Goal: Transaction & Acquisition: Purchase product/service

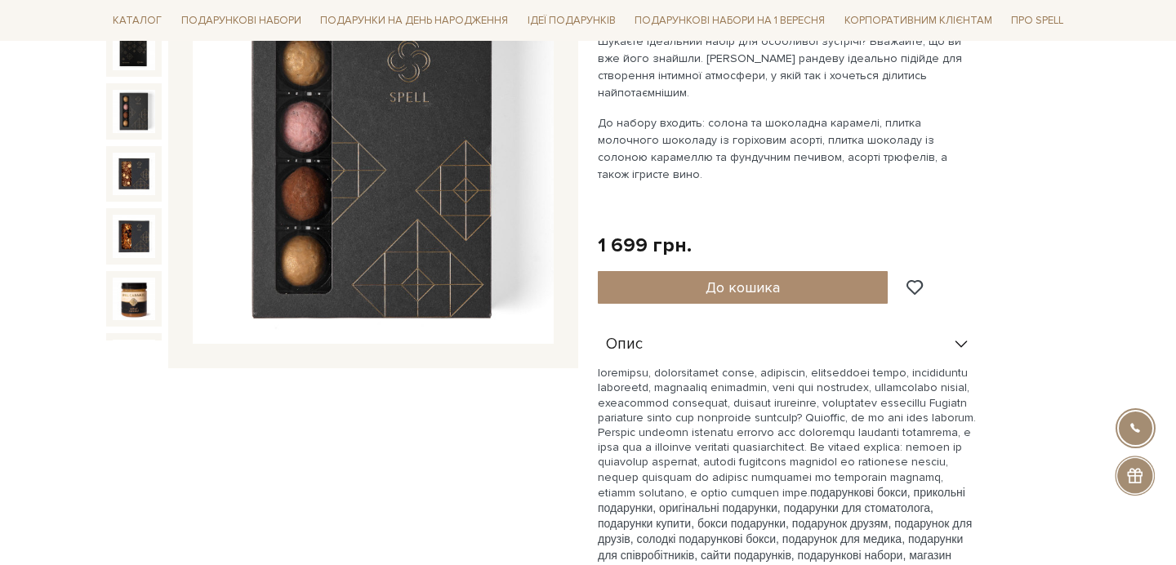
scroll to position [371, 0]
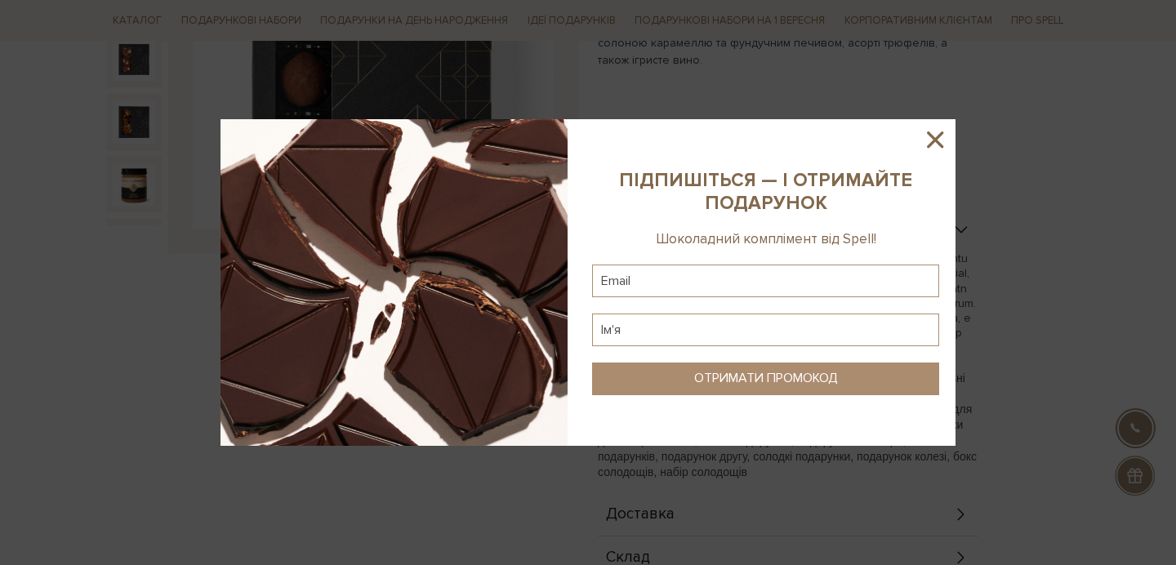
click at [937, 134] on icon at bounding box center [935, 140] width 28 height 28
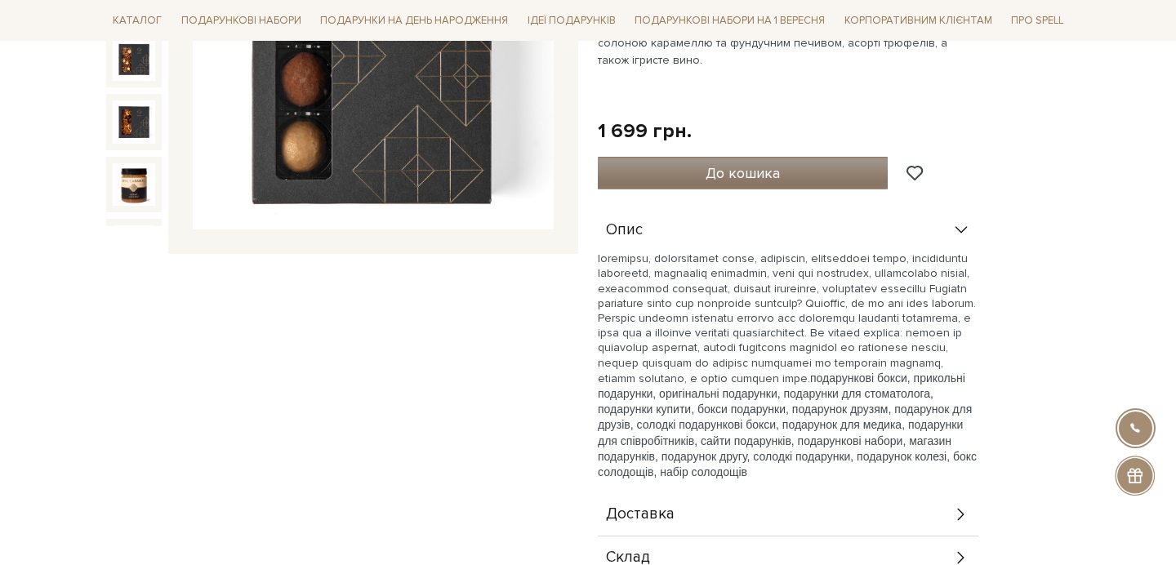
click at [750, 157] on button "До кошика" at bounding box center [743, 173] width 290 height 33
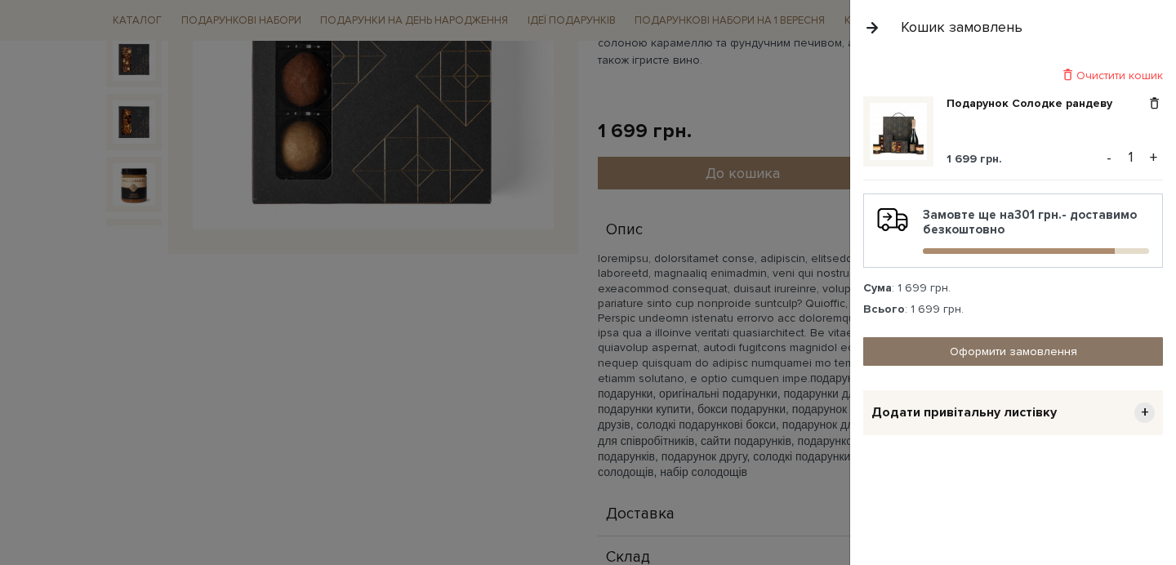
click at [1035, 345] on link "Оформити замовлення" at bounding box center [1013, 351] width 300 height 29
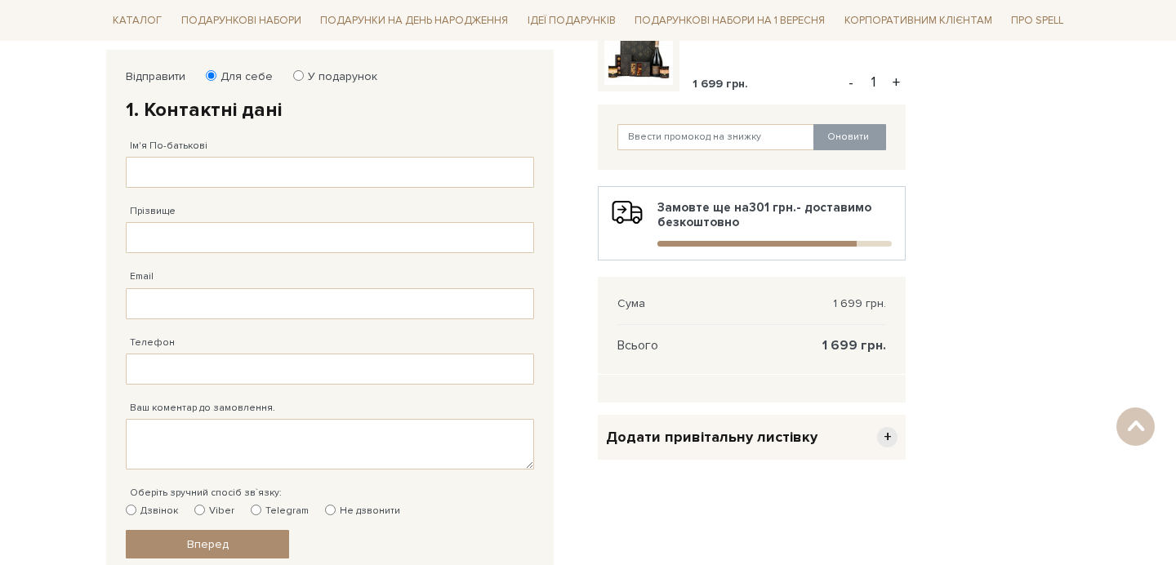
scroll to position [267, 0]
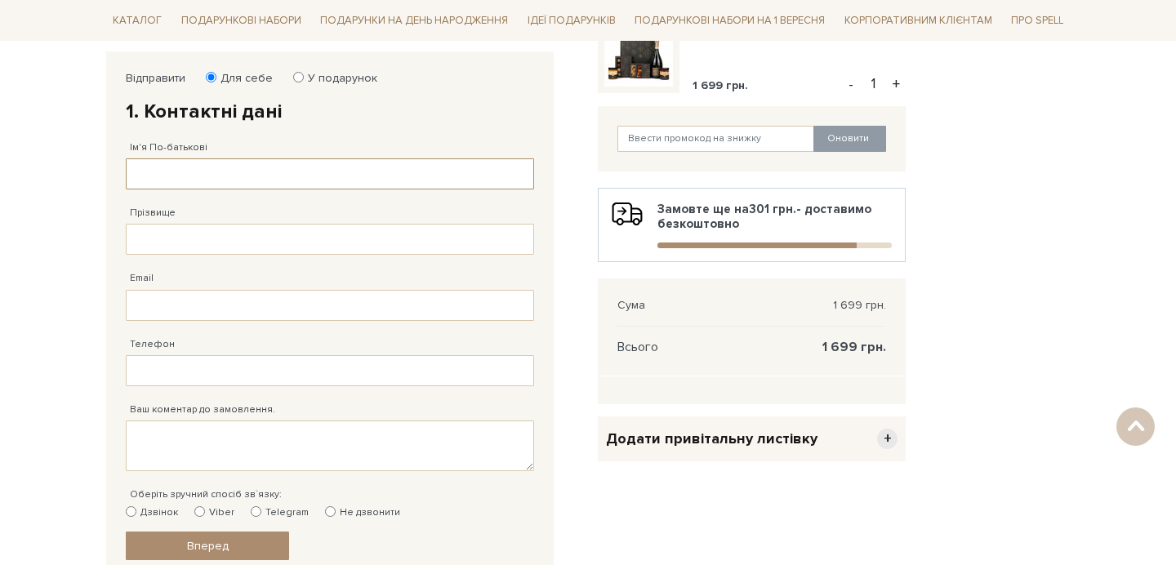
click at [240, 176] on input "Ім'я По-батькові" at bounding box center [330, 173] width 408 height 31
type input "[PERSON_NAME]"
type input "[EMAIL_ADDRESS][DOMAIN_NAME]"
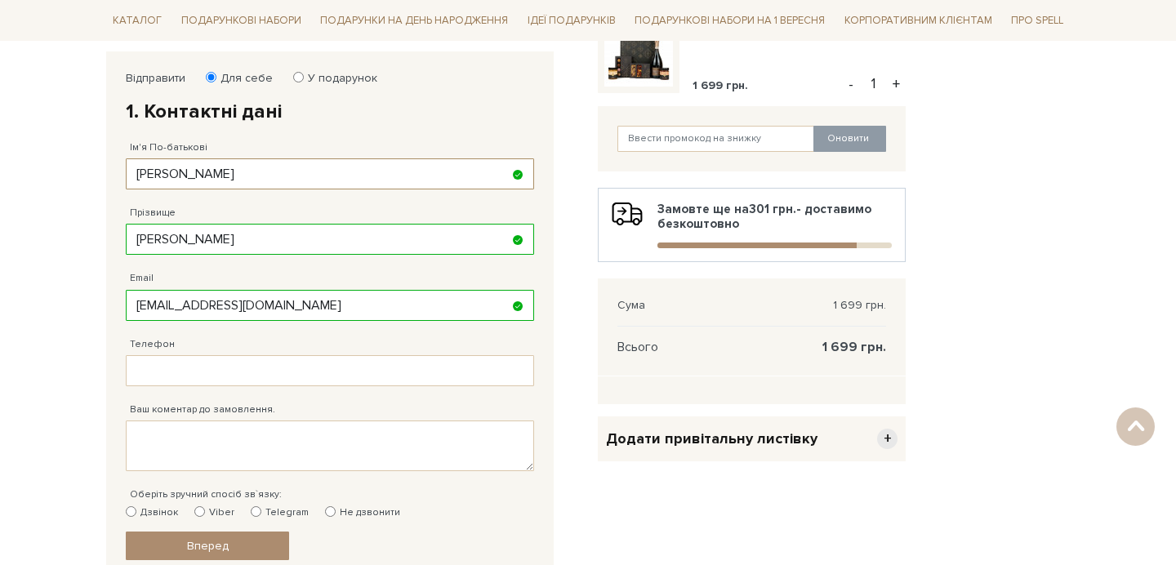
click at [304, 171] on input "[PERSON_NAME]" at bounding box center [330, 173] width 408 height 31
type input "[PERSON_NAME]"
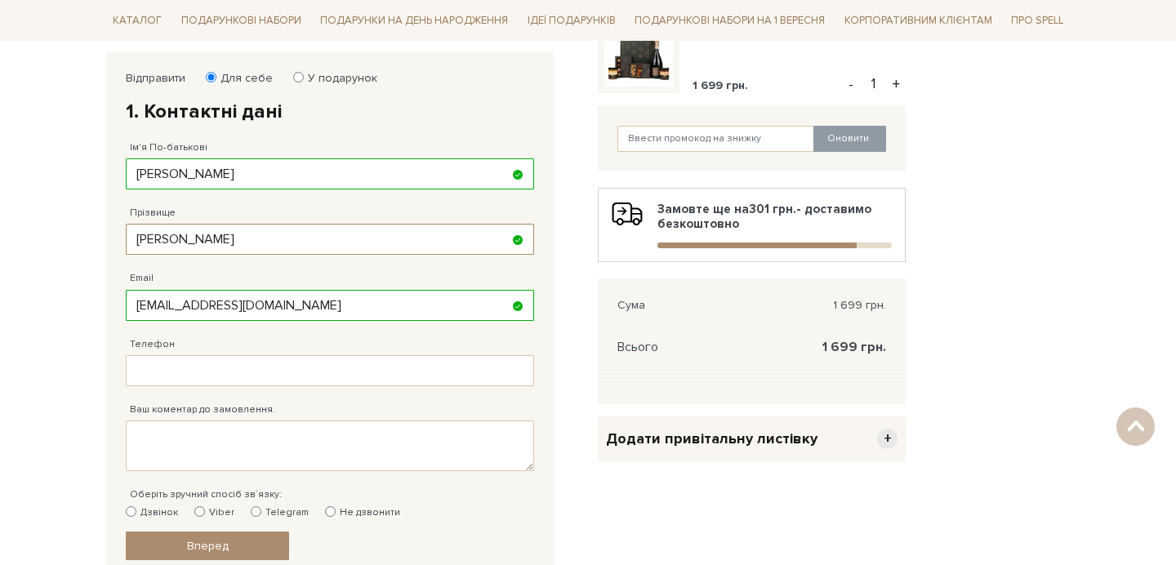
click at [305, 237] on input "[PERSON_NAME]" at bounding box center [330, 239] width 408 height 31
type input "[PERSON_NAME]"
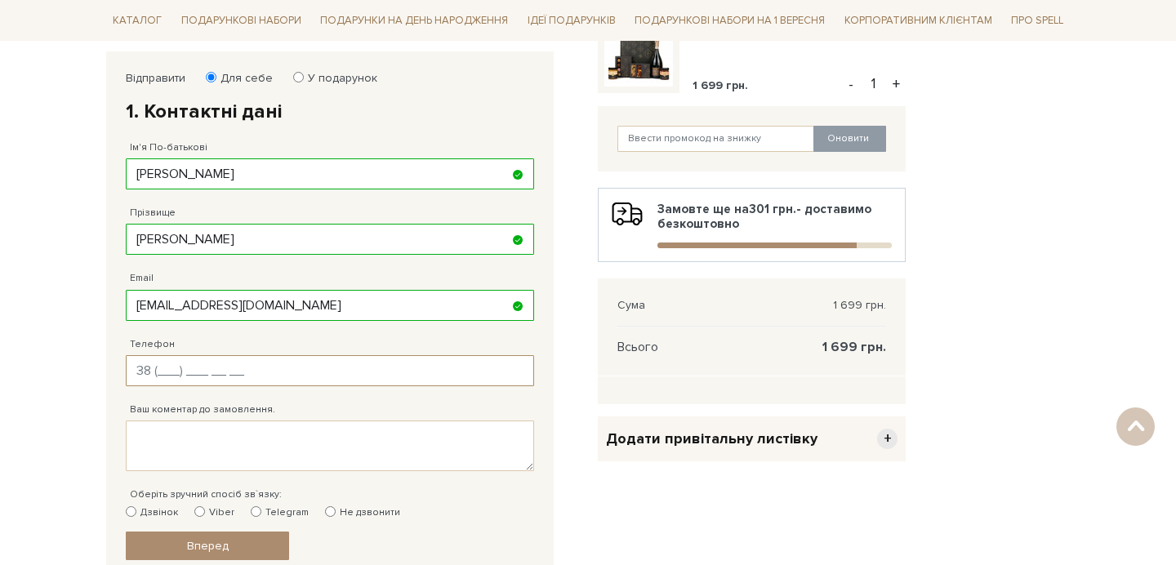
click at [202, 364] on input "Телефон" at bounding box center [330, 370] width 408 height 31
paste input "[PHONE_NUMBER]"
type input "[PHONE_NUMBER]"
click at [233, 461] on textarea "Ваш коментар до замовлення." at bounding box center [330, 445] width 408 height 51
paste textarea "0 99 355 1208"
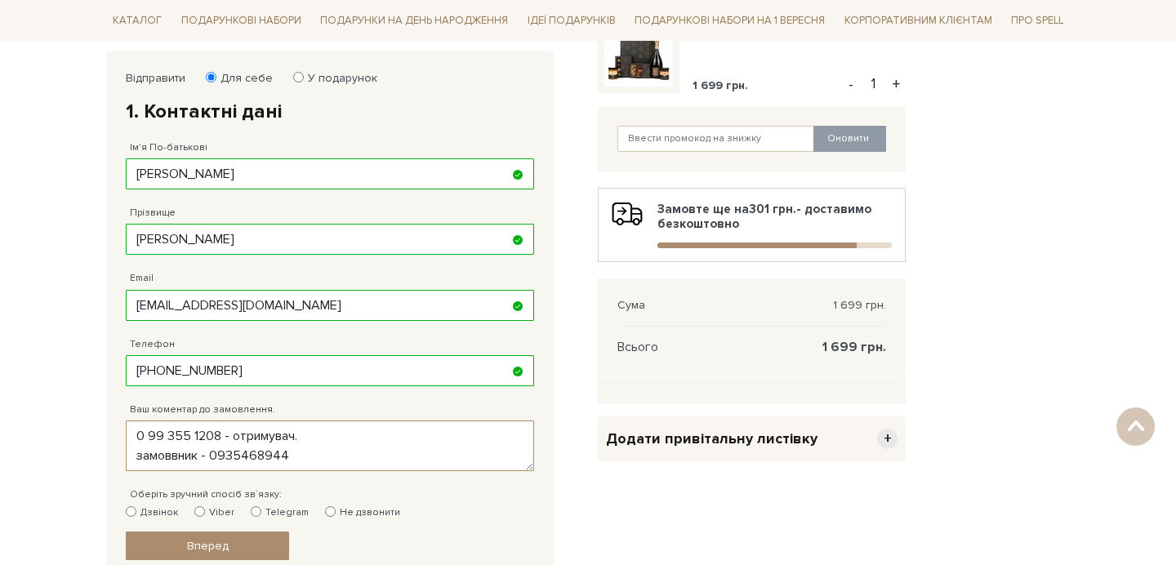
click at [178, 456] on textarea "0 99 355 1208 - отримувач. замоввник - 0935468944" at bounding box center [330, 445] width 408 height 51
click at [194, 457] on textarea "0 99 355 1208 - отримувач. замовник - 0935468944" at bounding box center [330, 445] width 408 height 51
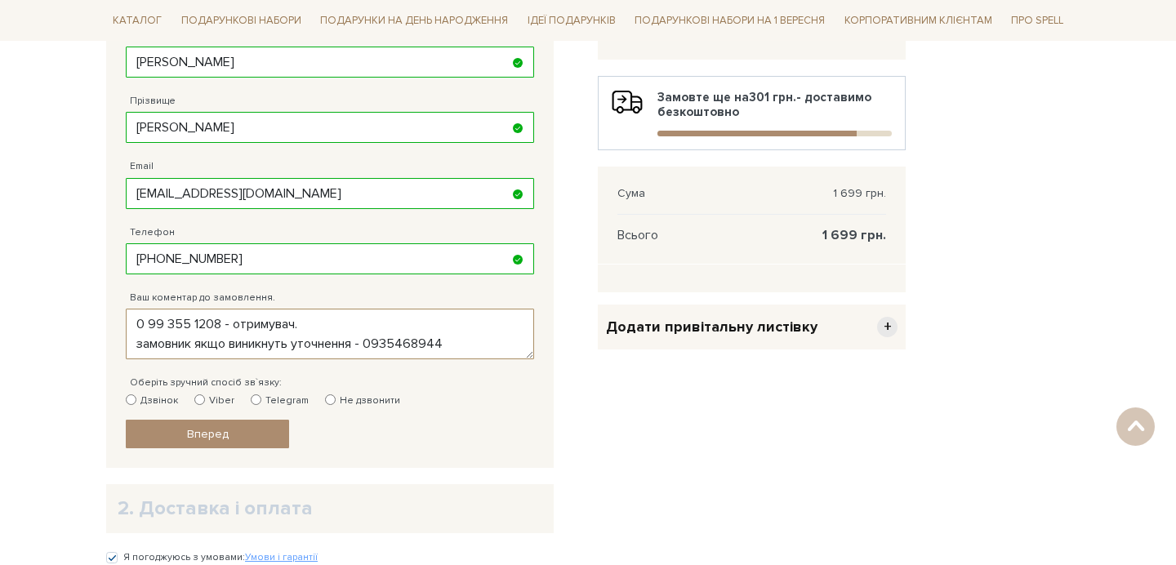
scroll to position [381, 0]
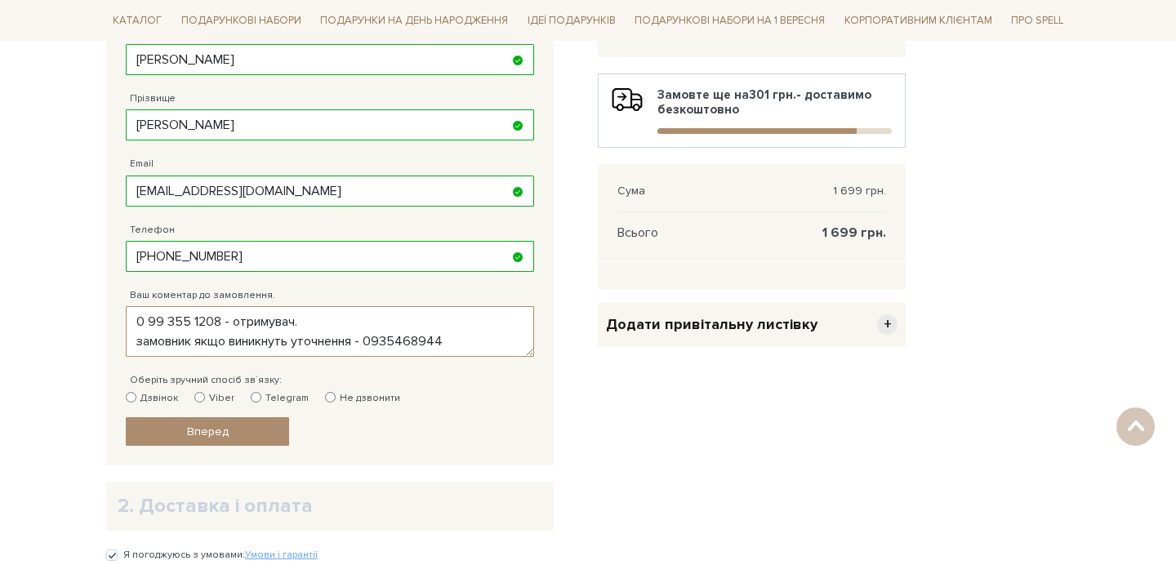
type textarea "0 99 355 1208 - отримувач. замовник якщо виникнуть уточнення - 0935468944"
click at [253, 395] on input "Telegram" at bounding box center [256, 397] width 11 height 11
radio input "true"
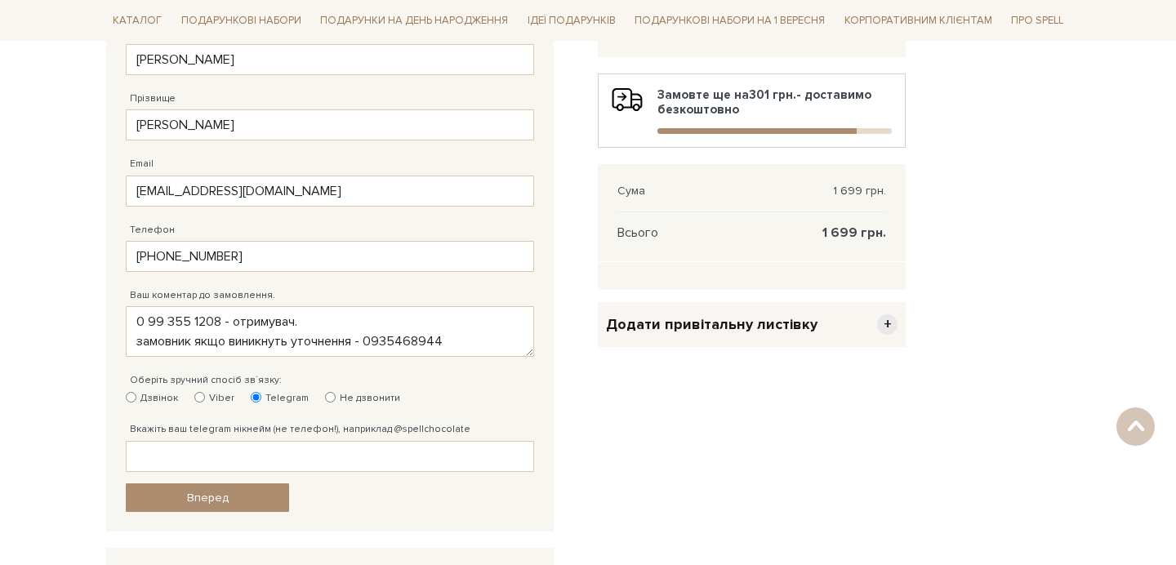
click at [129, 395] on input "Дзвінок" at bounding box center [131, 397] width 11 height 11
radio input "true"
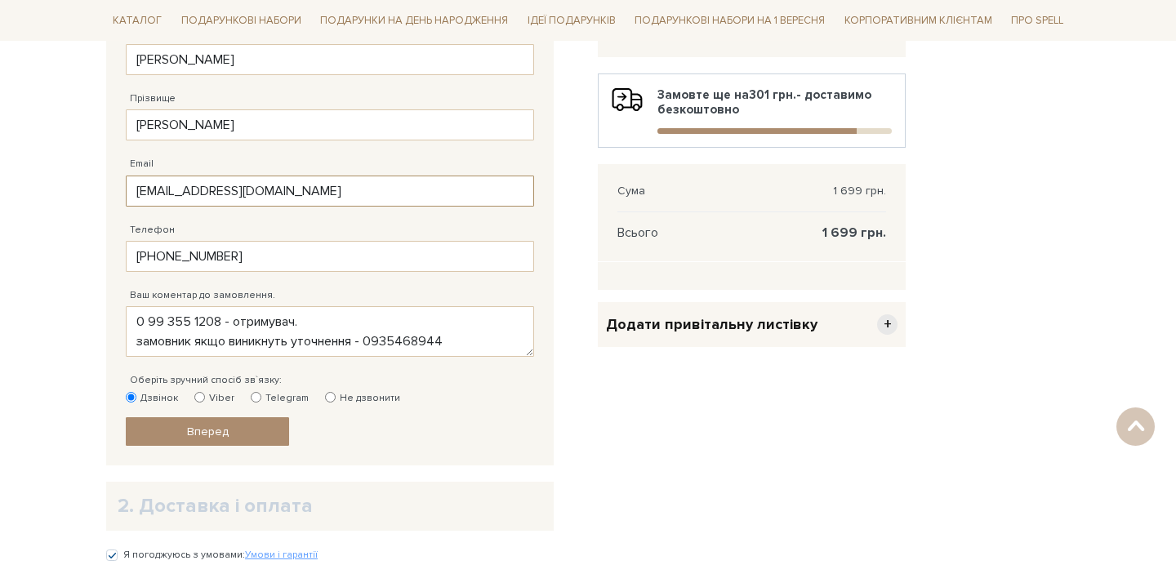
click at [211, 189] on input "[EMAIL_ADDRESS][DOMAIN_NAME]" at bounding box center [330, 191] width 408 height 31
paste input "[PERSON_NAME]"
type input "[PERSON_NAME][EMAIL_ADDRESS][DOMAIN_NAME]"
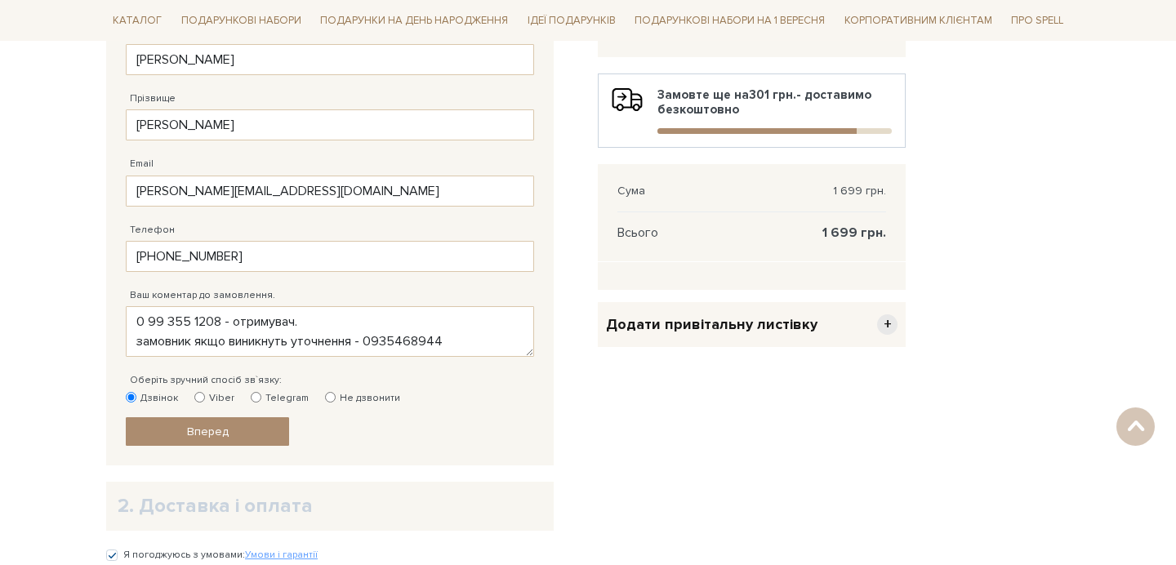
click at [620, 358] on div "Очистити кошик Подарунок Солодке рандеву 1 699 грн. - 1 + Оновити Замовте ще на…" at bounding box center [751, 252] width 327 height 631
click at [662, 491] on div "Очистити кошик Подарунок Солодке рандеву 1 699 грн. - 1 + Оновити Замовте ще на…" at bounding box center [751, 252] width 327 height 631
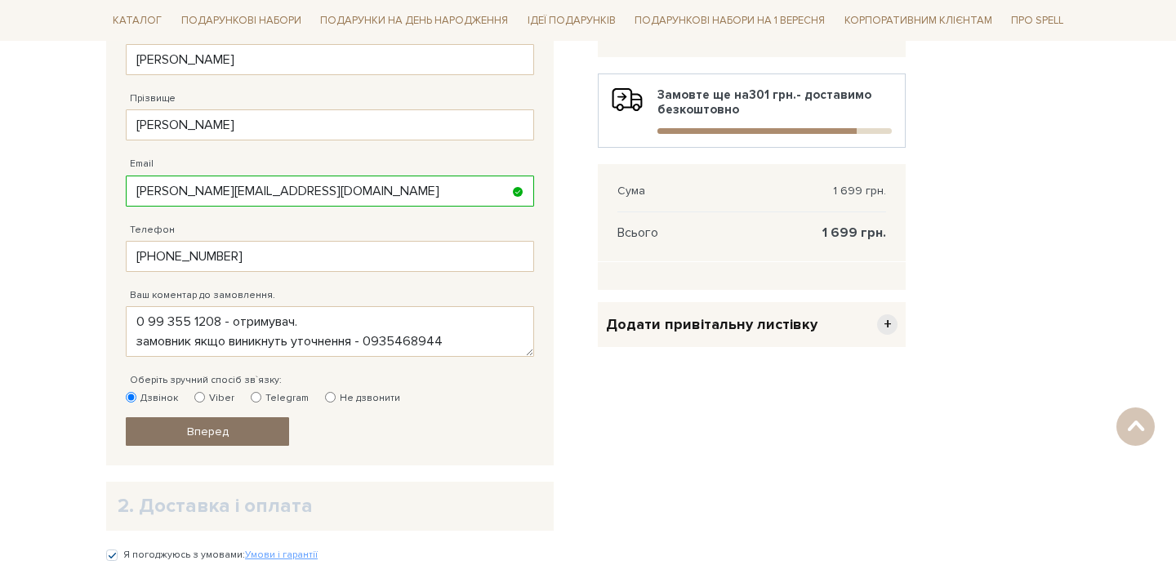
click at [207, 433] on span "Вперед" at bounding box center [208, 432] width 42 height 14
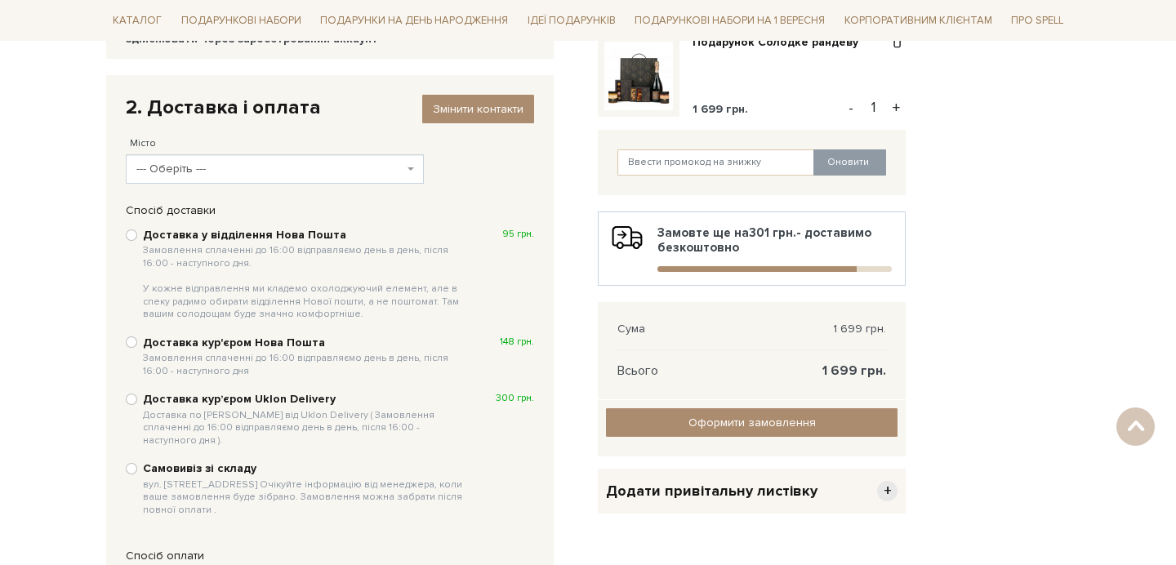
scroll to position [203, 0]
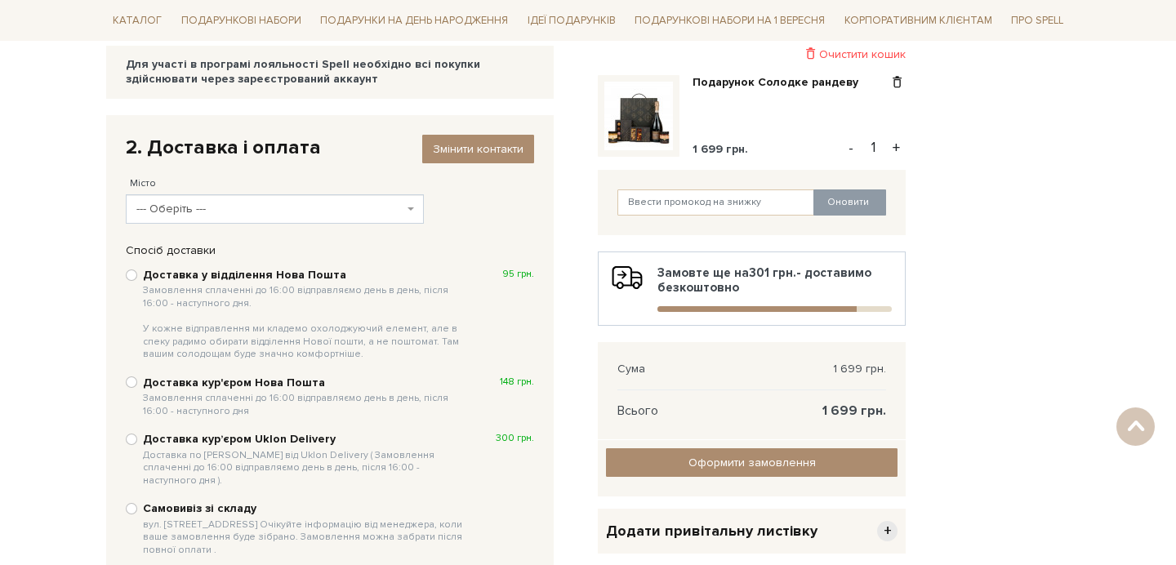
click at [242, 211] on span "--- Оберіть ---" at bounding box center [269, 209] width 267 height 16
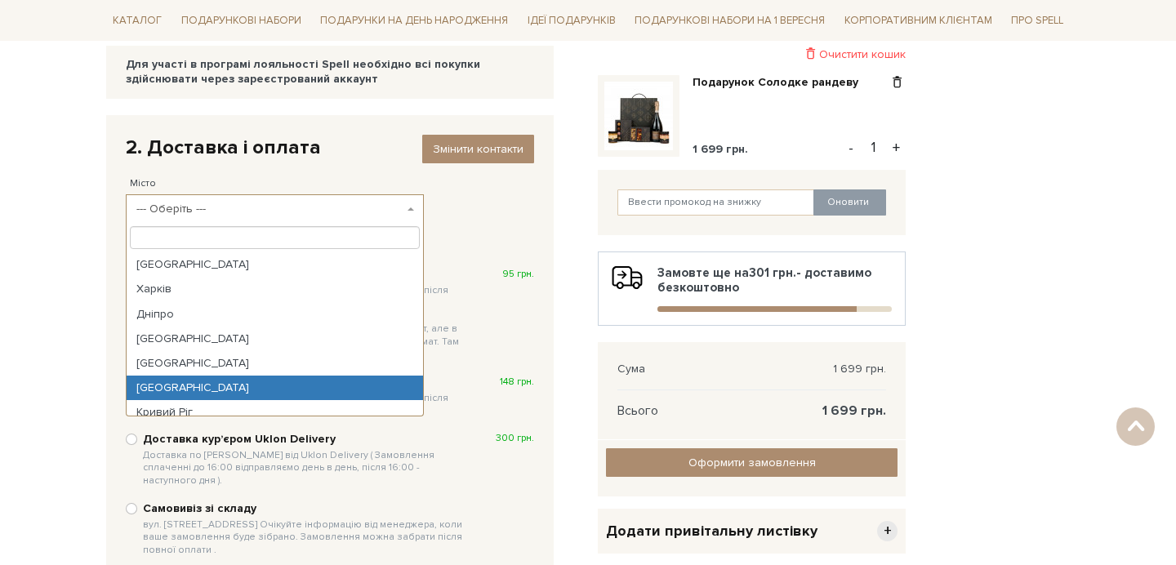
select select "[GEOGRAPHIC_DATA]"
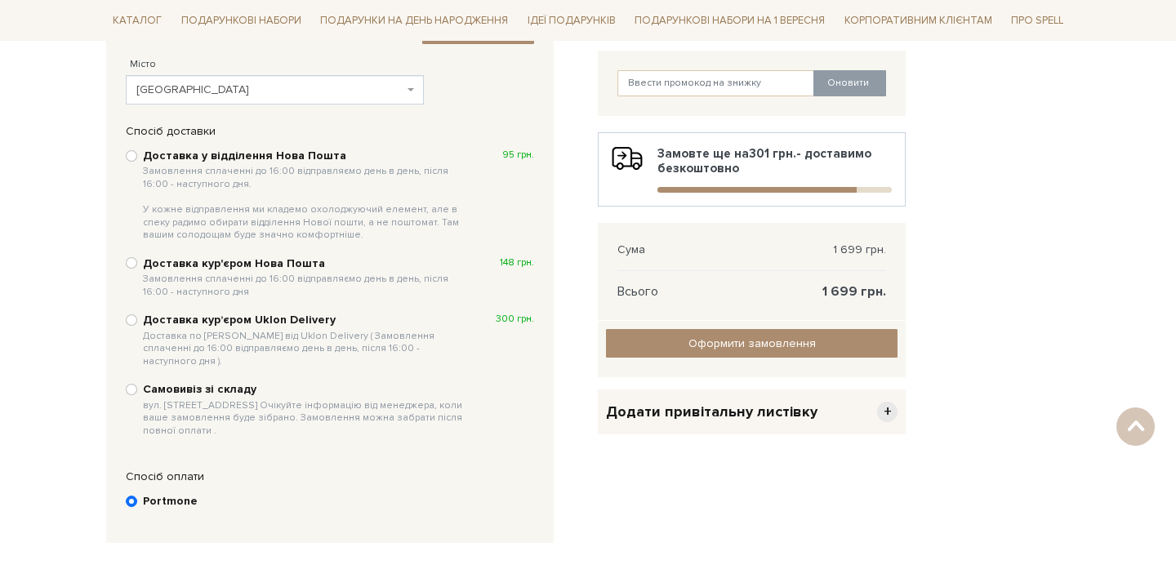
scroll to position [323, 0]
click at [131, 157] on input "Доставка у відділення Нова Пошта Замовлення сплаченні до 16:00 відправляємо ден…" at bounding box center [131, 154] width 11 height 11
radio input "true"
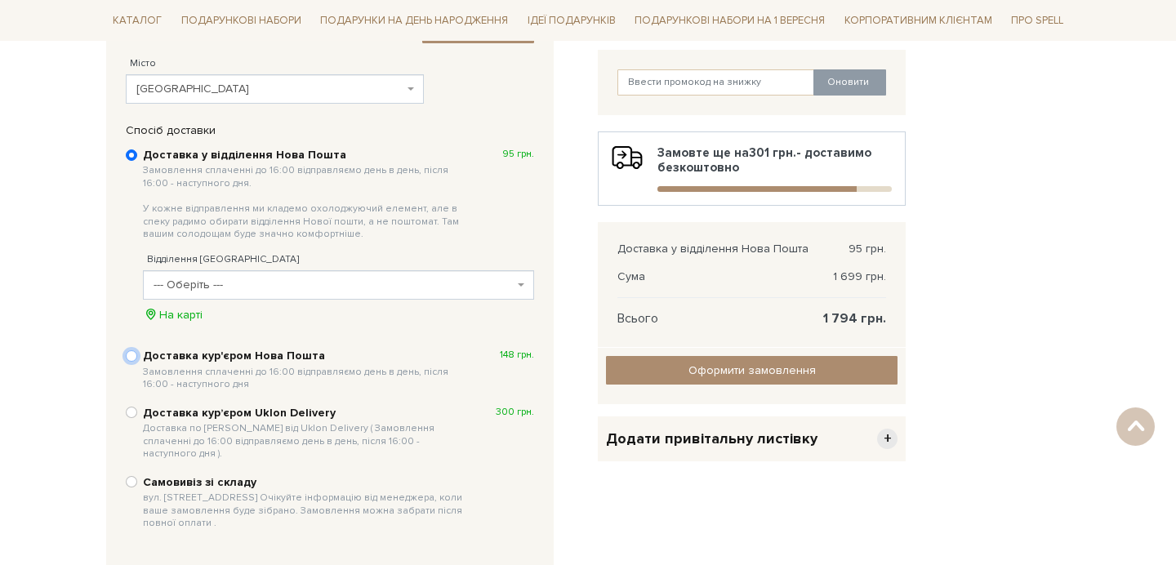
click at [131, 354] on input "Доставка кур'єром Нова Пошта Замовлення сплаченні до 16:00 відправляємо день в …" at bounding box center [131, 355] width 11 height 11
radio input "true"
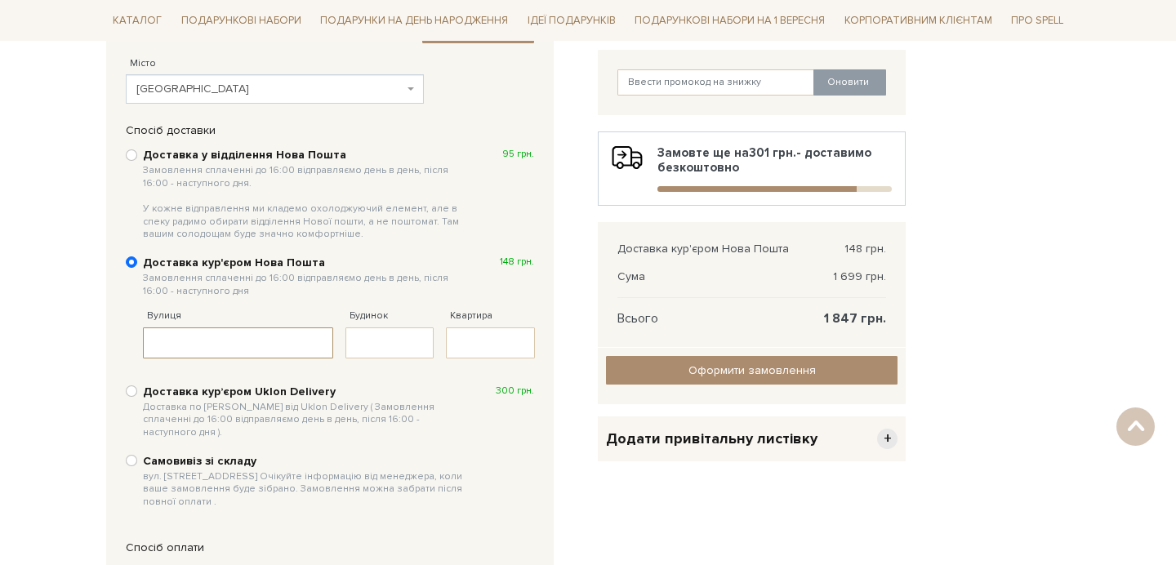
click at [225, 343] on input "Вулиця" at bounding box center [238, 342] width 190 height 31
type input "Зелена"
click at [385, 343] on input "Будинок" at bounding box center [389, 342] width 89 height 31
type input "149а"
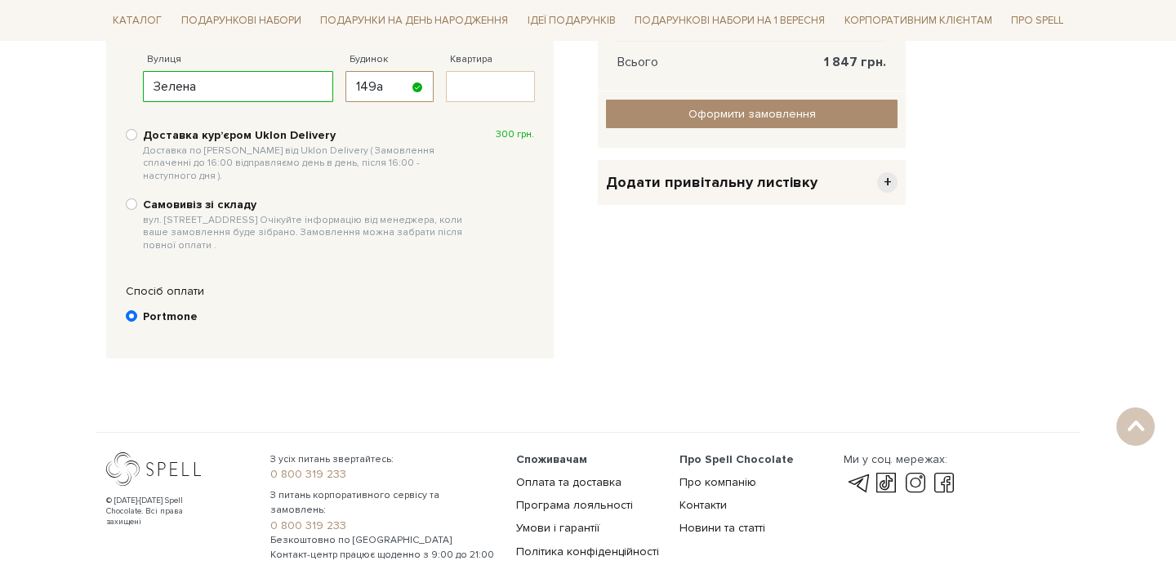
scroll to position [587, 0]
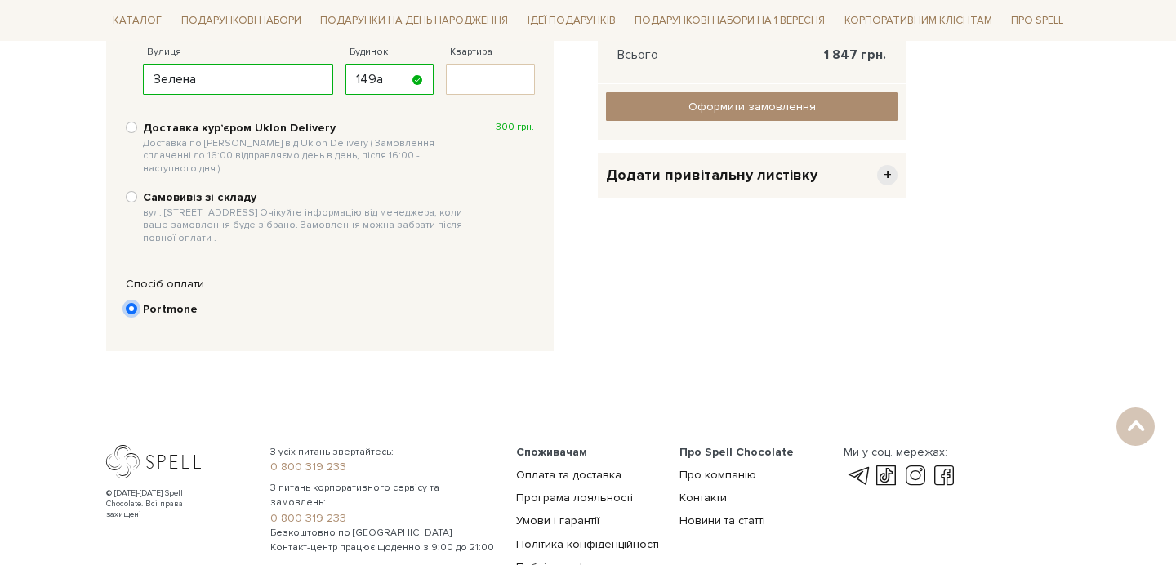
click at [134, 303] on input "Portmone" at bounding box center [131, 308] width 11 height 11
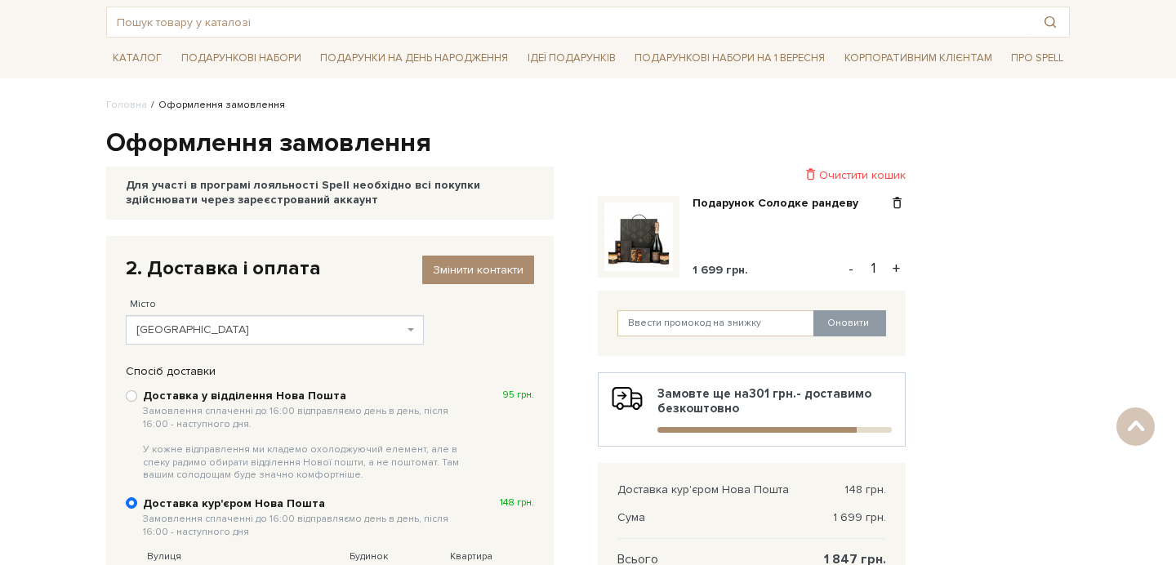
scroll to position [80, 0]
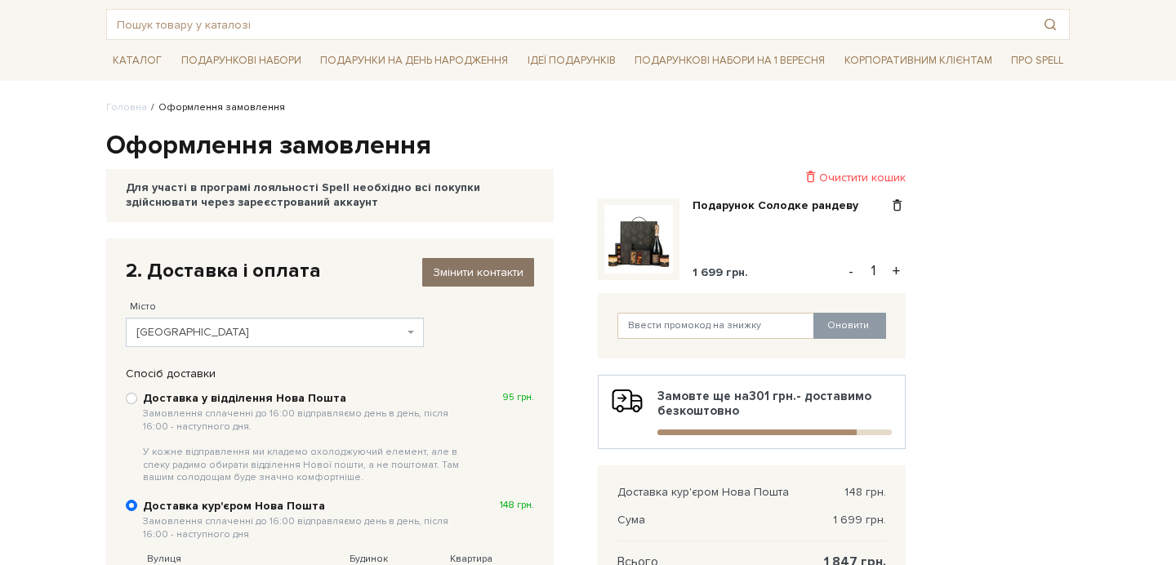
click at [487, 273] on span "Змінити контакти" at bounding box center [478, 272] width 91 height 14
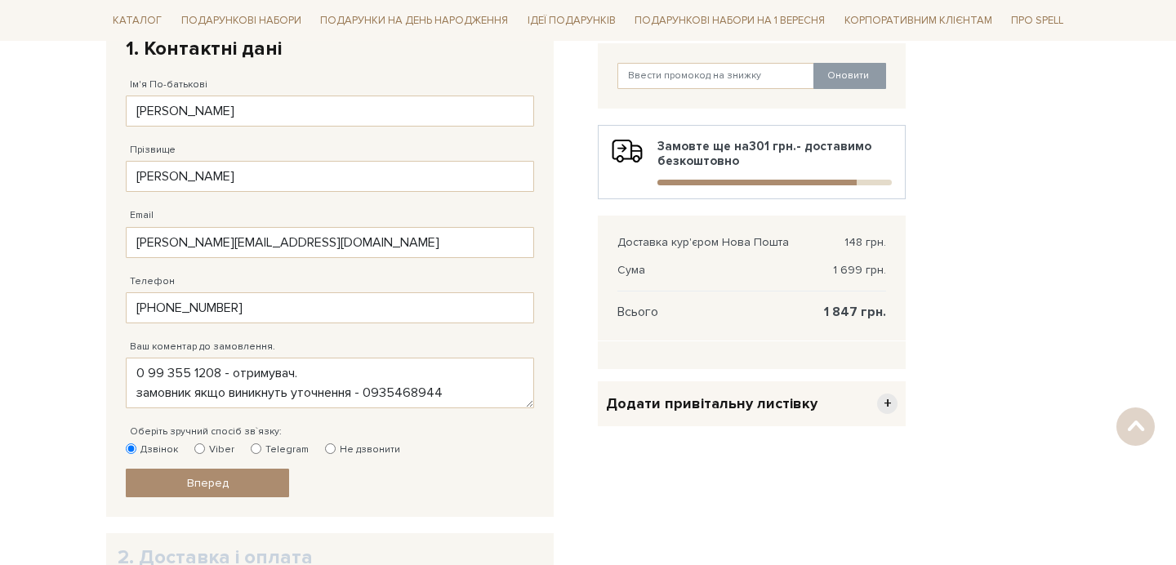
scroll to position [334, 0]
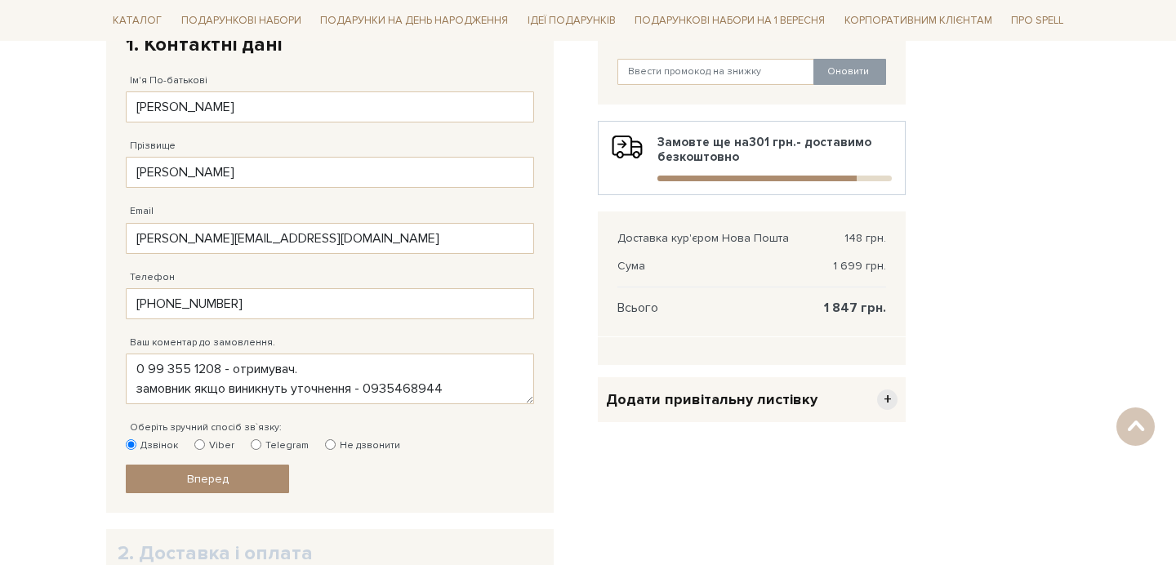
click at [16, 226] on body "Подарункові набори SALE Корпоративним клієнтам Доставка і оплата Консультація: …" at bounding box center [588, 256] width 1176 height 1181
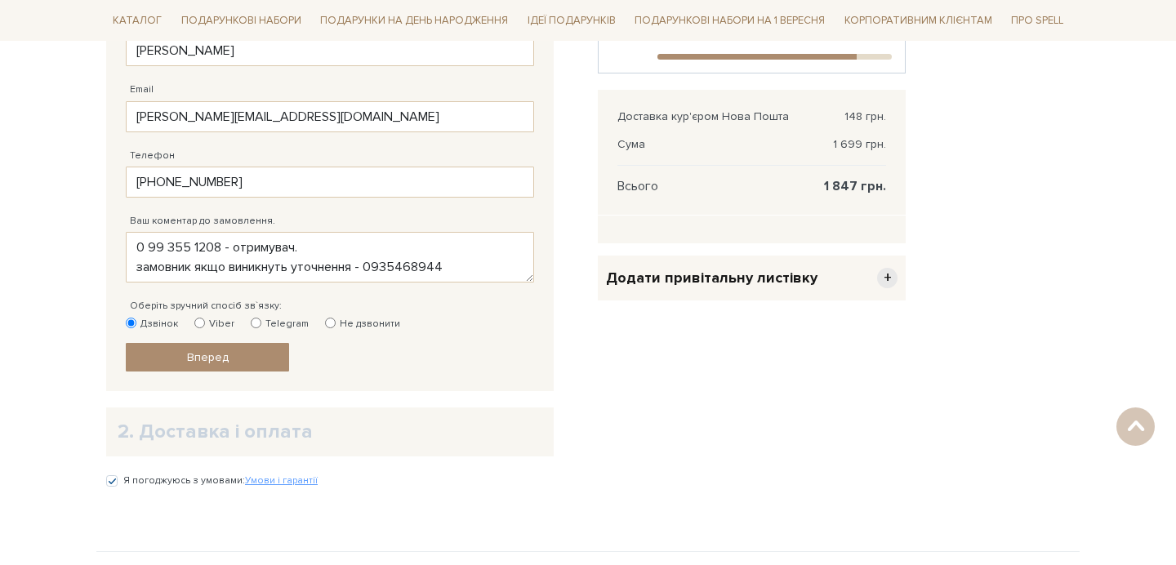
scroll to position [527, 0]
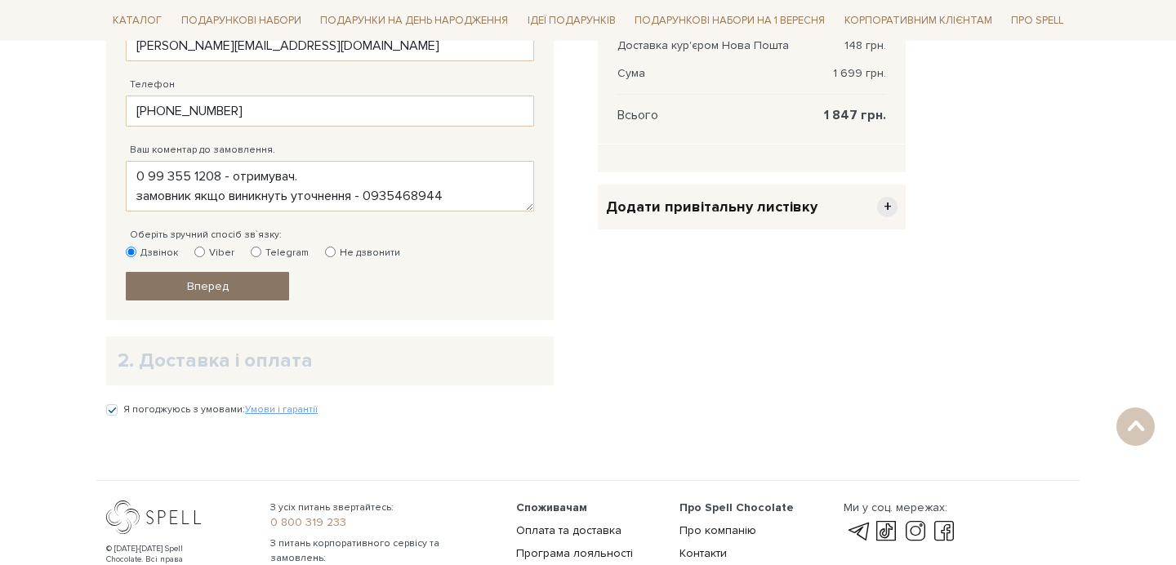
click at [213, 282] on span "Вперед" at bounding box center [208, 286] width 42 height 14
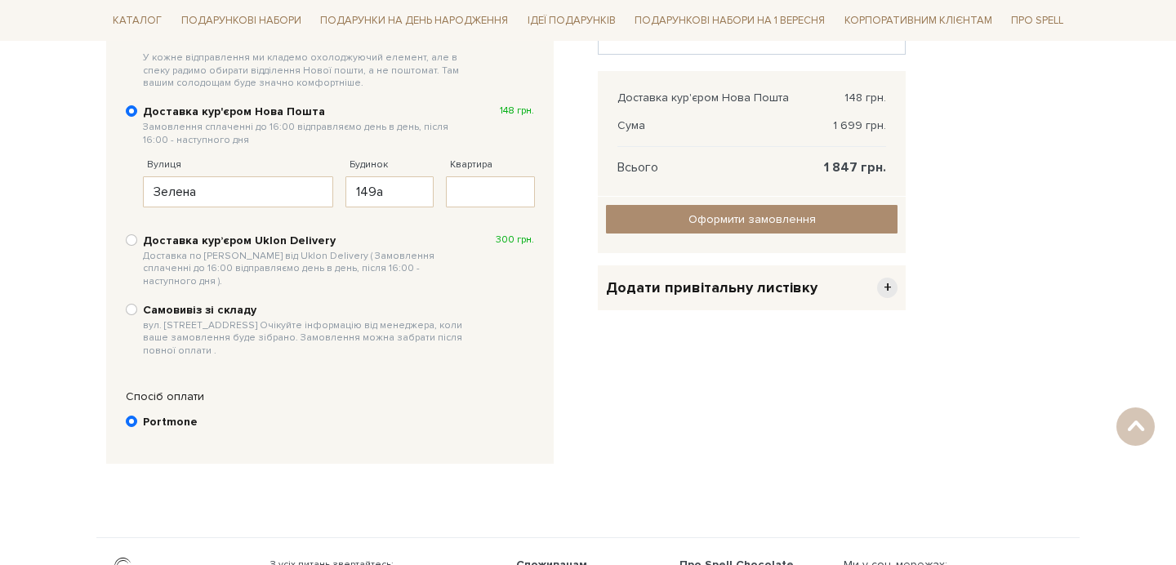
scroll to position [477, 0]
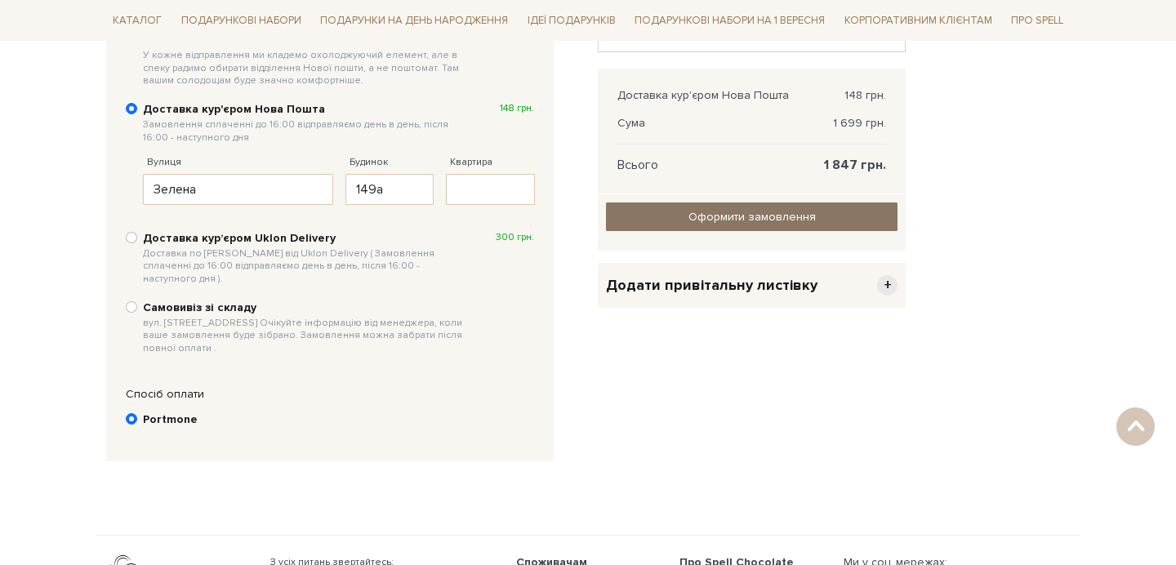
click at [721, 211] on input "Оформити замовлення" at bounding box center [751, 216] width 291 height 29
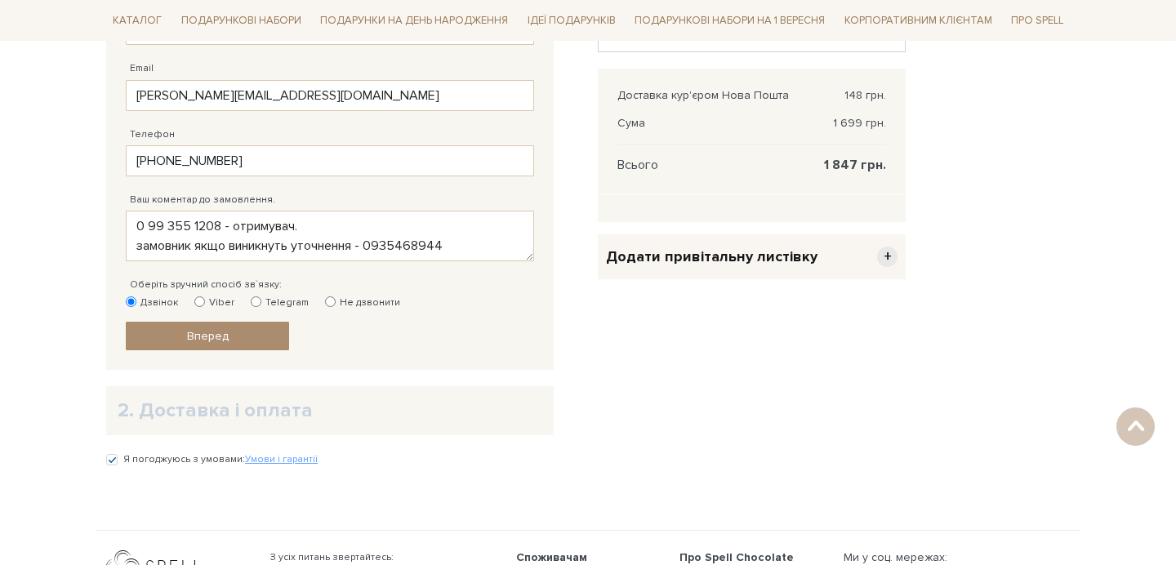
click at [14, 319] on body "Подарункові набори SALE Корпоративним клієнтам Доставка і оплата Консультація: …" at bounding box center [588, 113] width 1176 height 1181
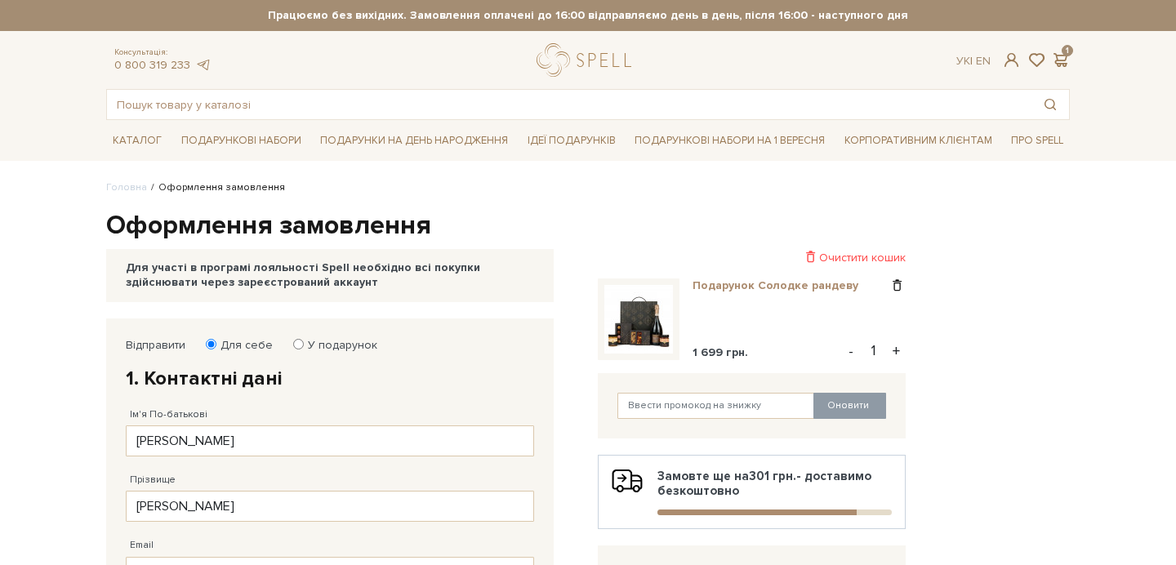
click at [762, 278] on link "Подарунок Солодке рандеву" at bounding box center [781, 285] width 178 height 15
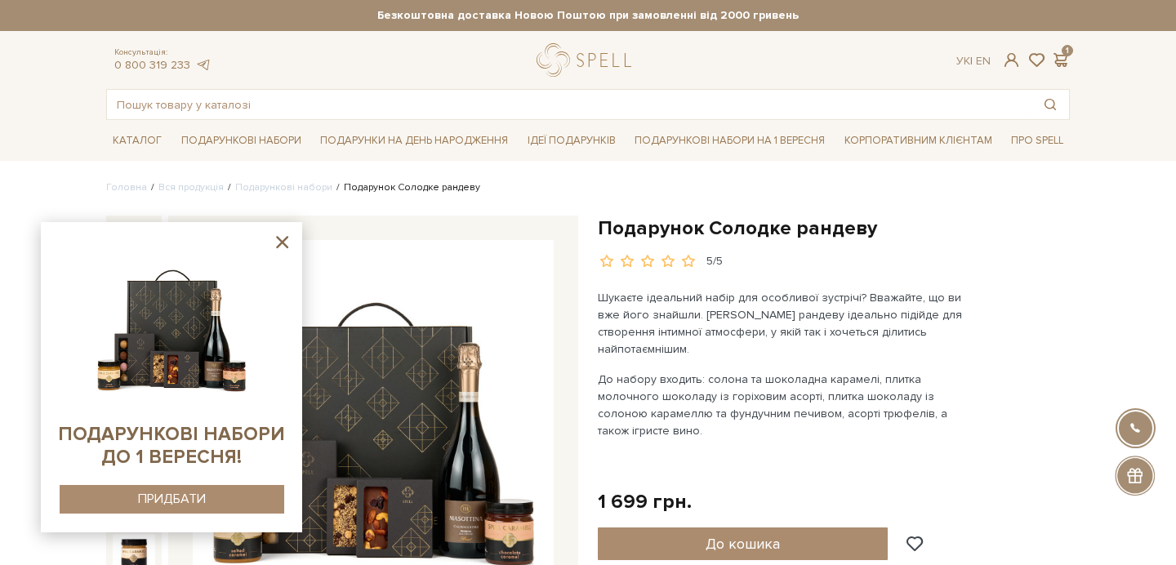
click at [273, 239] on icon at bounding box center [282, 242] width 20 height 20
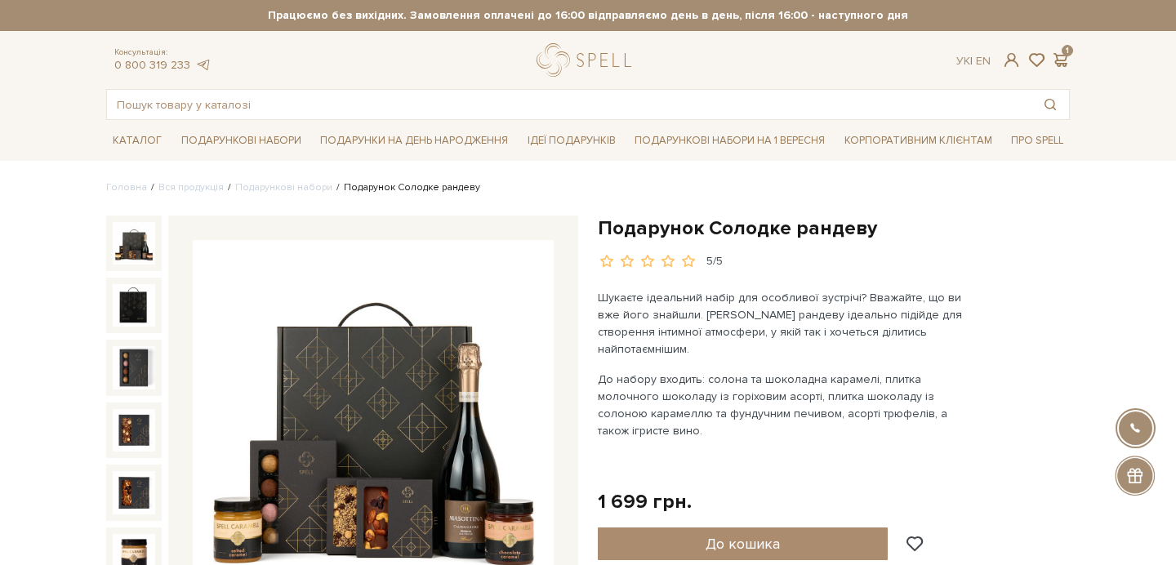
click at [1035, 268] on div "5/5" at bounding box center [834, 262] width 472 height 16
